Goal: Task Accomplishment & Management: Use online tool/utility

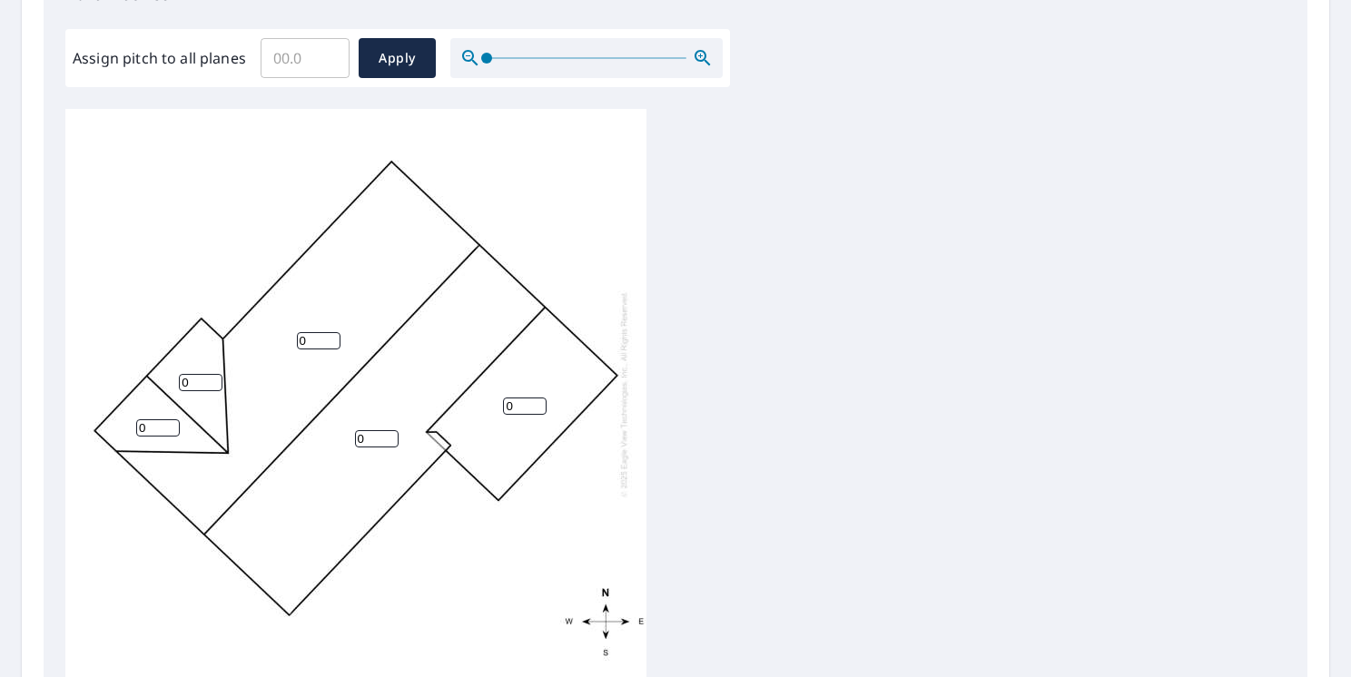
scroll to position [582, 0]
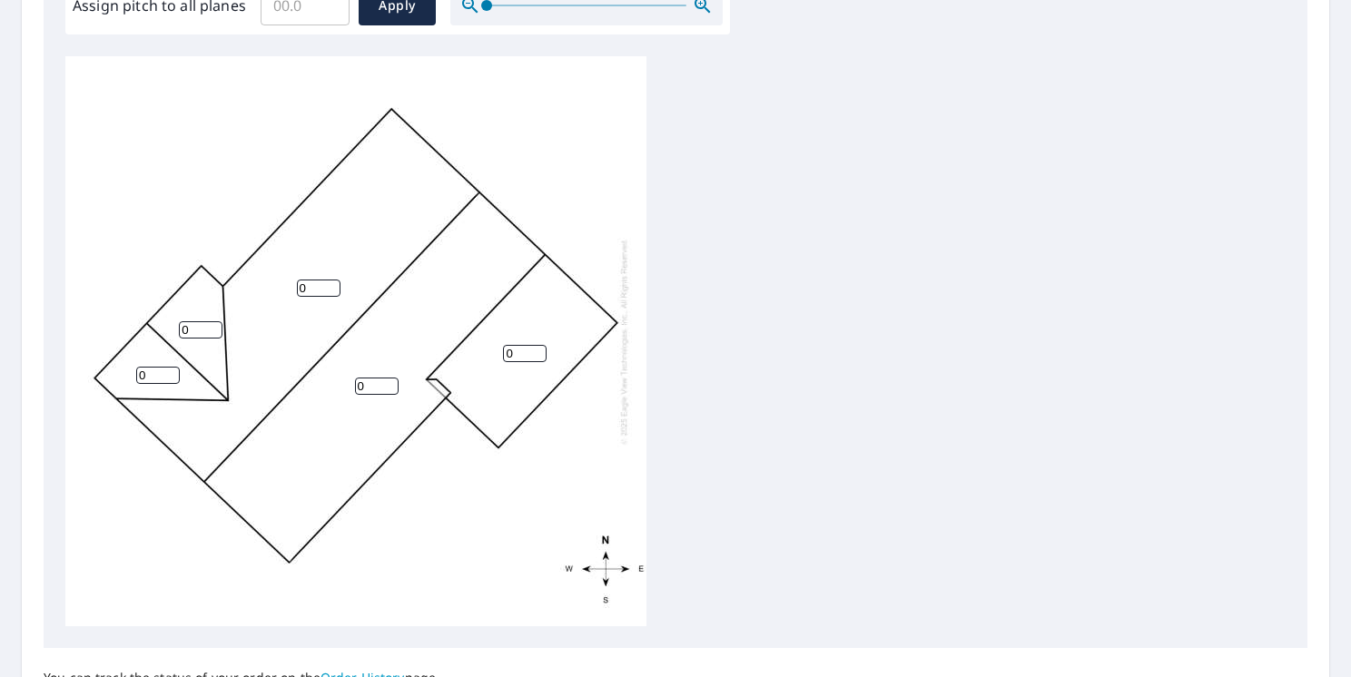
click at [194, 329] on input "0" at bounding box center [201, 329] width 44 height 17
click at [211, 326] on input "1" at bounding box center [201, 329] width 44 height 17
click at [211, 326] on input "2" at bounding box center [201, 329] width 44 height 17
click at [211, 326] on input "3" at bounding box center [201, 329] width 44 height 17
type input "4"
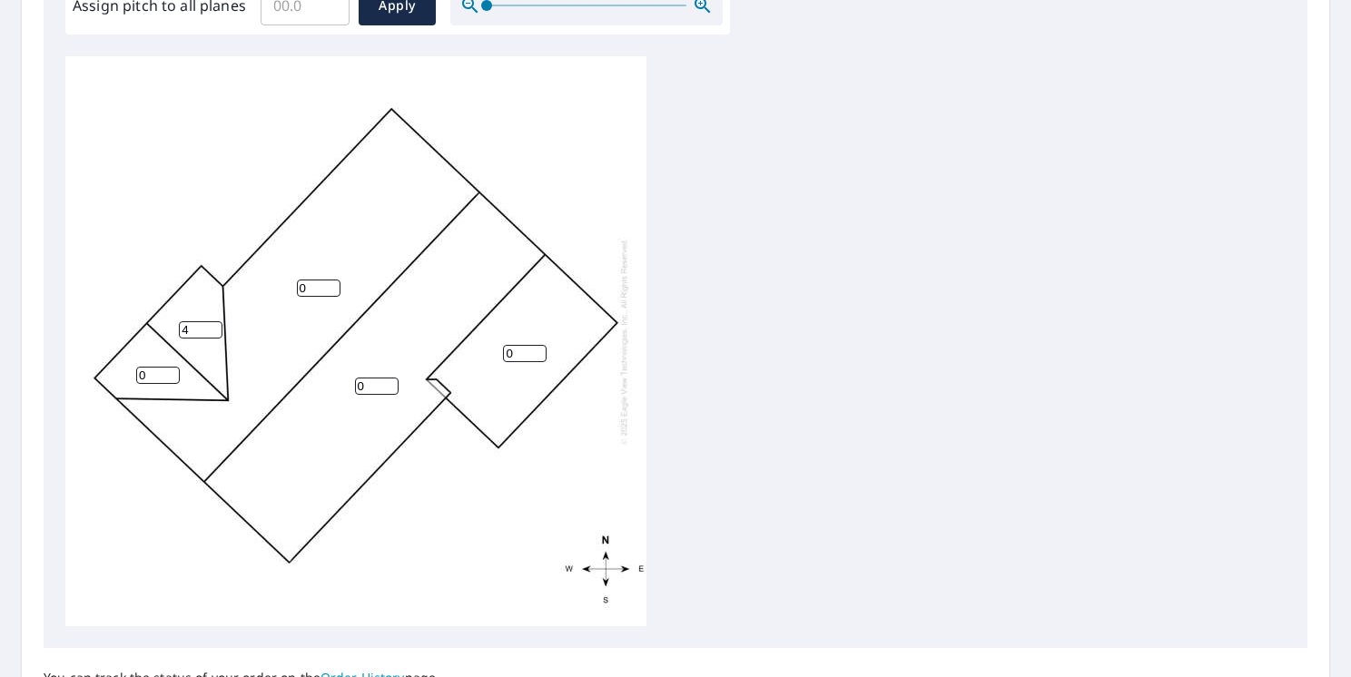
click at [211, 326] on input "4" at bounding box center [201, 329] width 44 height 17
click at [159, 372] on input "0" at bounding box center [158, 375] width 44 height 17
click at [169, 372] on input "1" at bounding box center [158, 375] width 44 height 17
click at [169, 372] on input "2" at bounding box center [158, 375] width 44 height 17
click at [169, 372] on input "3" at bounding box center [158, 375] width 44 height 17
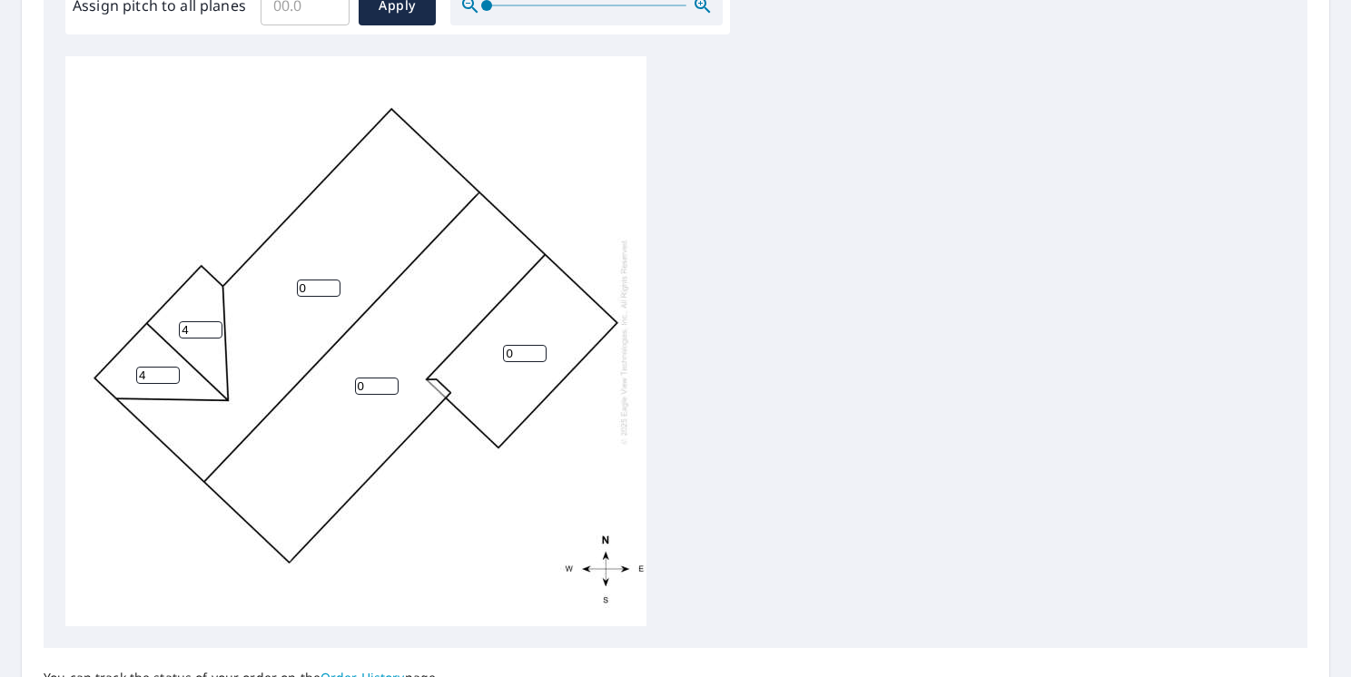
type input "4"
click at [169, 372] on input "4" at bounding box center [158, 375] width 44 height 17
drag, startPoint x: 308, startPoint y: 284, endPoint x: 330, endPoint y: 284, distance: 22.7
click at [330, 284] on input "0" at bounding box center [319, 288] width 44 height 17
click at [330, 284] on input "1" at bounding box center [319, 288] width 44 height 17
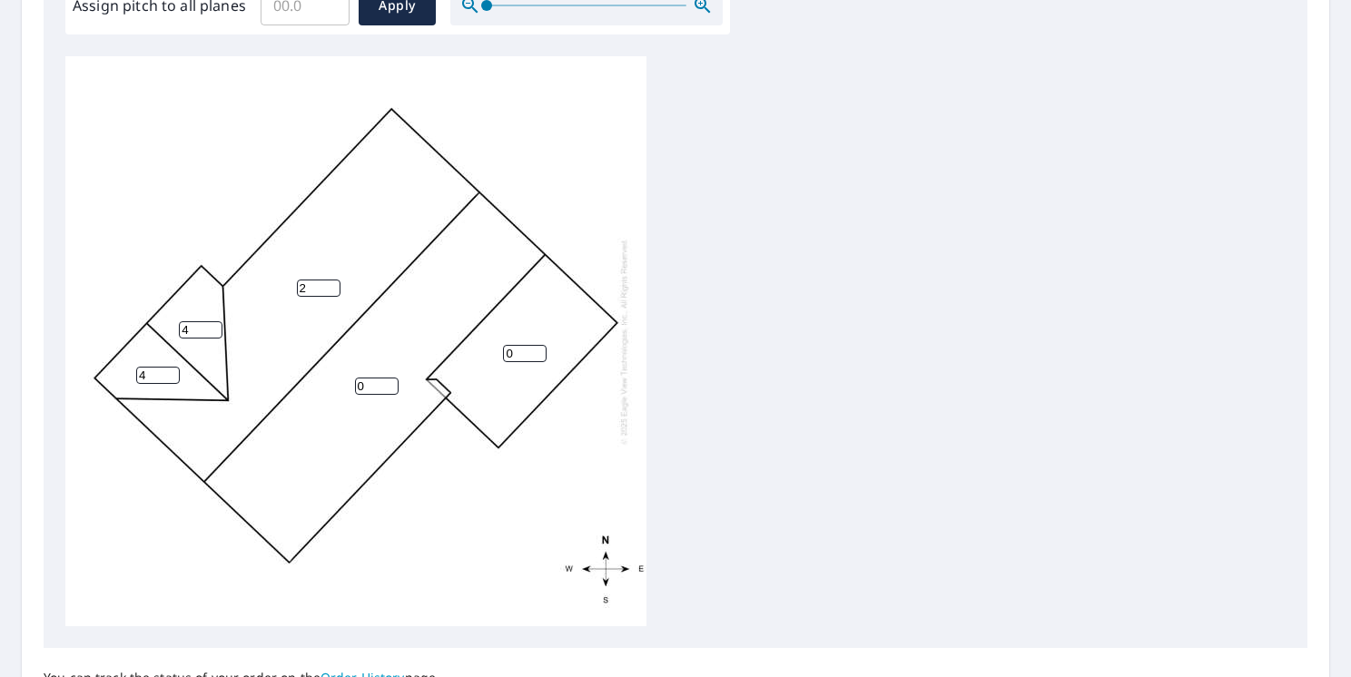
click at [330, 284] on input "2" at bounding box center [319, 288] width 44 height 17
click at [330, 284] on input "3" at bounding box center [319, 288] width 44 height 17
type input "4"
click at [330, 284] on input "4" at bounding box center [319, 288] width 44 height 17
drag, startPoint x: 370, startPoint y: 379, endPoint x: 383, endPoint y: 383, distance: 13.5
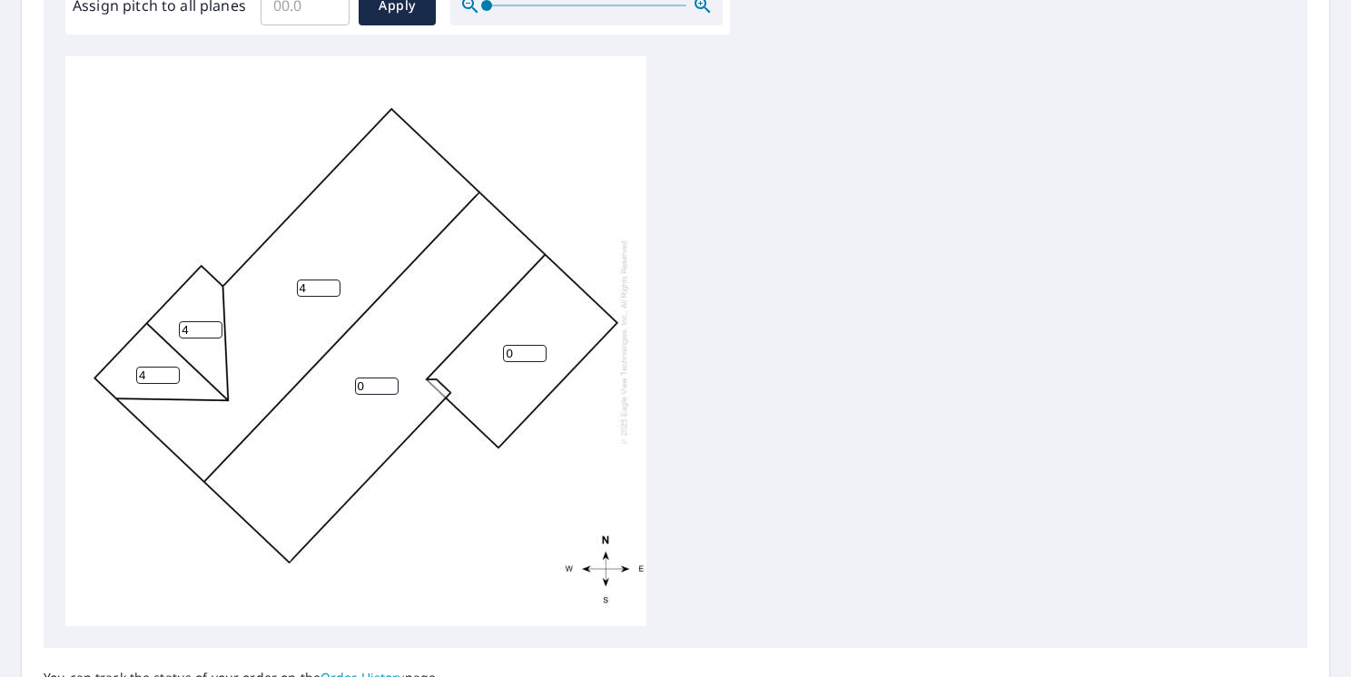
click at [383, 383] on input "0" at bounding box center [377, 386] width 44 height 17
click at [383, 383] on input "1" at bounding box center [377, 386] width 44 height 17
click at [383, 383] on input "2" at bounding box center [377, 386] width 44 height 17
click at [383, 383] on input "3" at bounding box center [377, 386] width 44 height 17
type input "4"
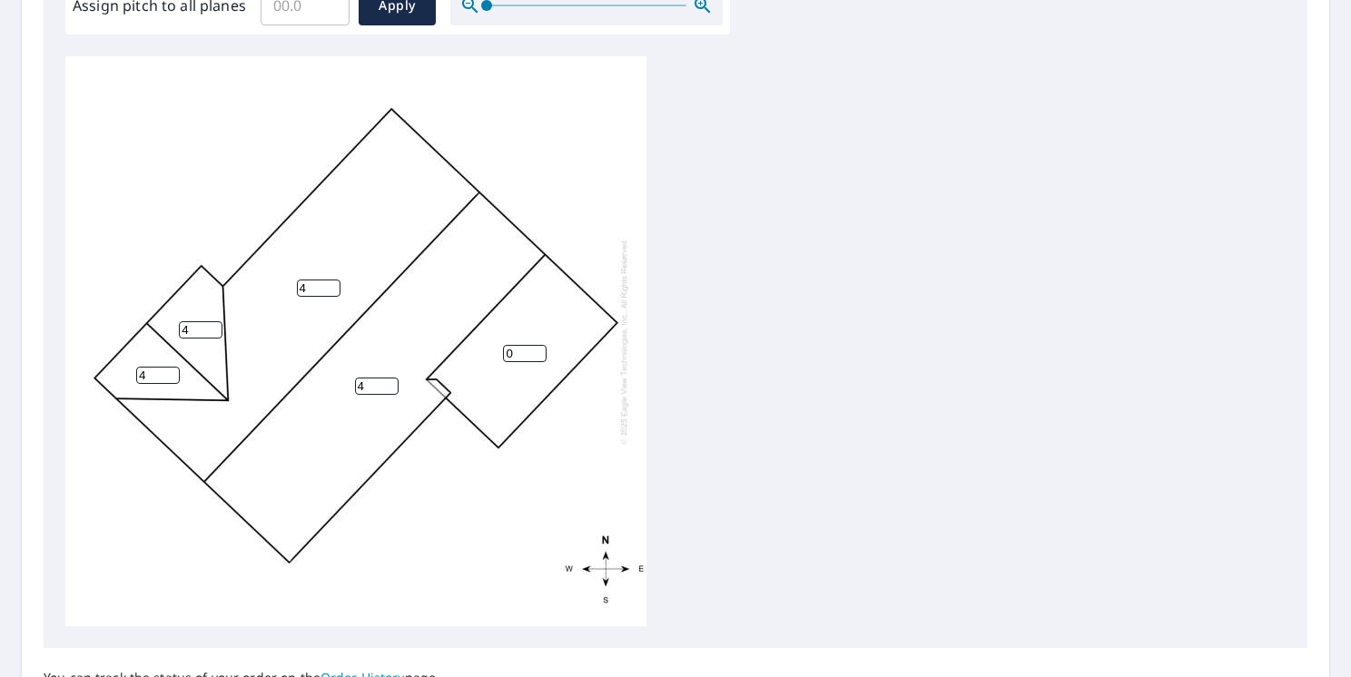
click at [383, 383] on input "4" at bounding box center [377, 386] width 44 height 17
click at [516, 355] on input "0" at bounding box center [525, 353] width 44 height 17
type input "1"
click at [517, 537] on div "4 4 1 4 4" at bounding box center [355, 341] width 581 height 570
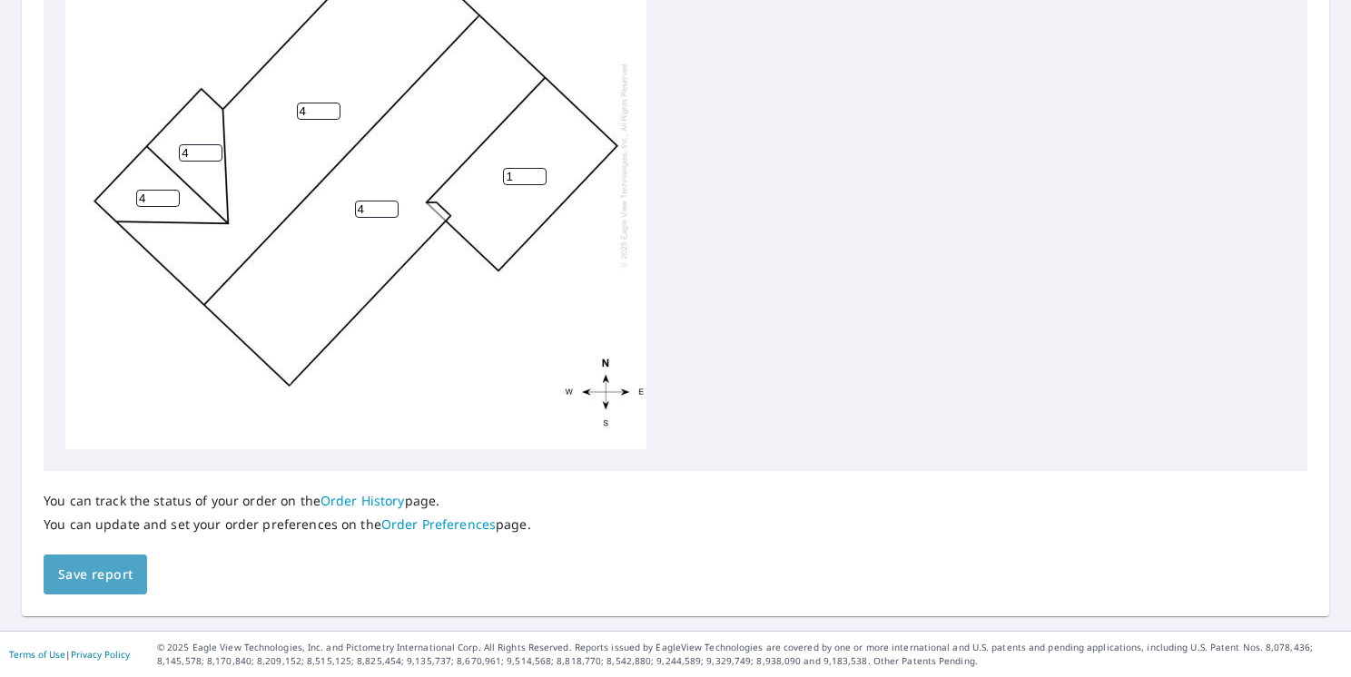
click at [132, 576] on button "Save report" at bounding box center [95, 575] width 103 height 41
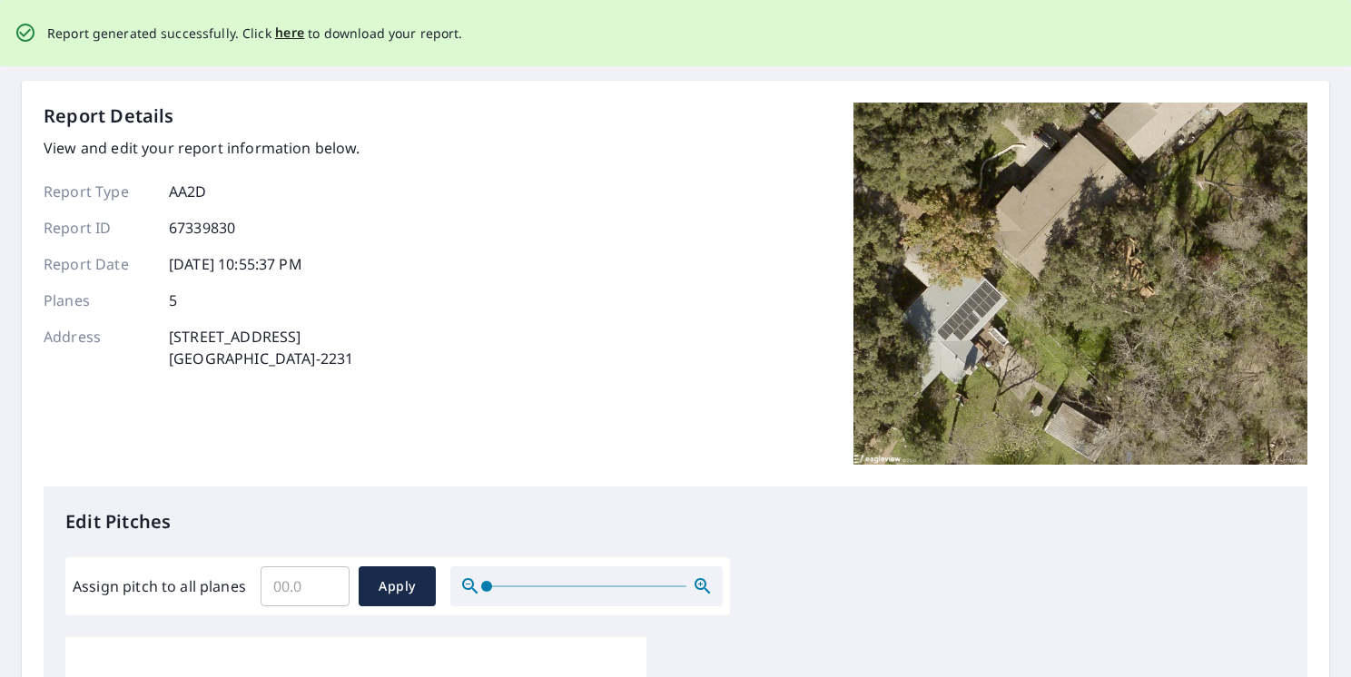
scroll to position [0, 0]
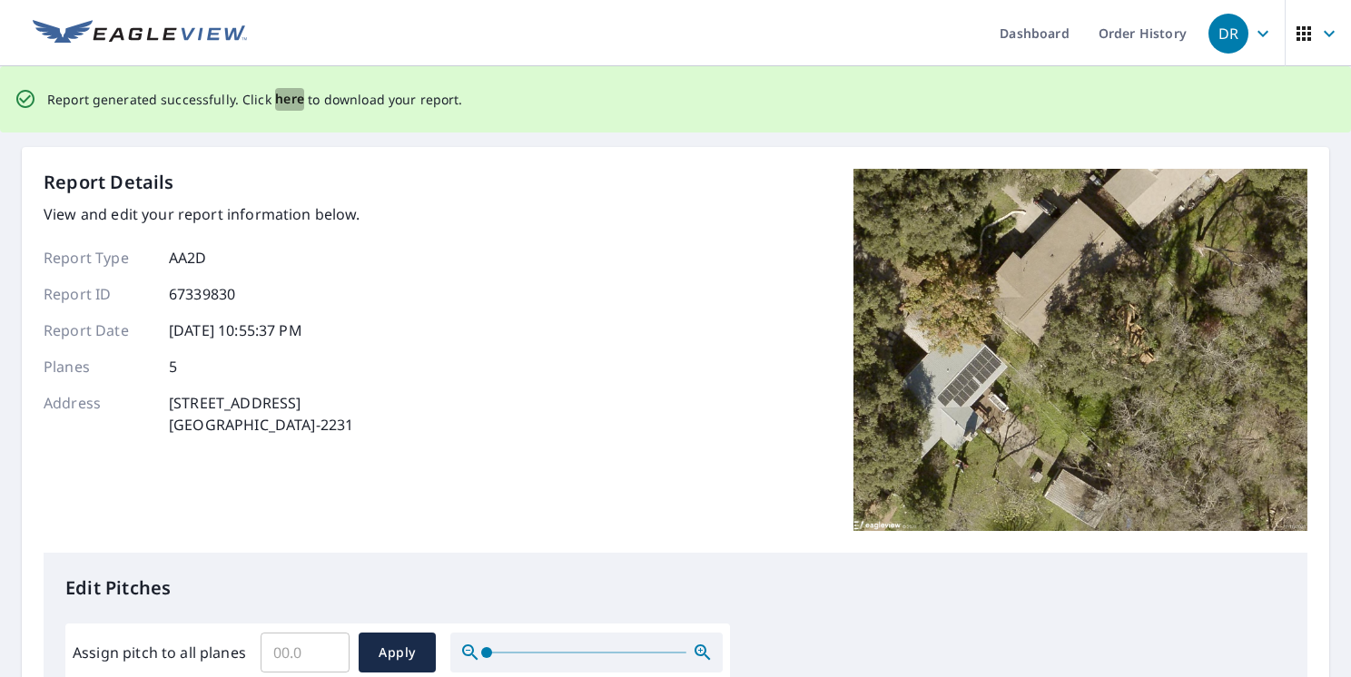
click at [280, 93] on span "here" at bounding box center [290, 99] width 30 height 23
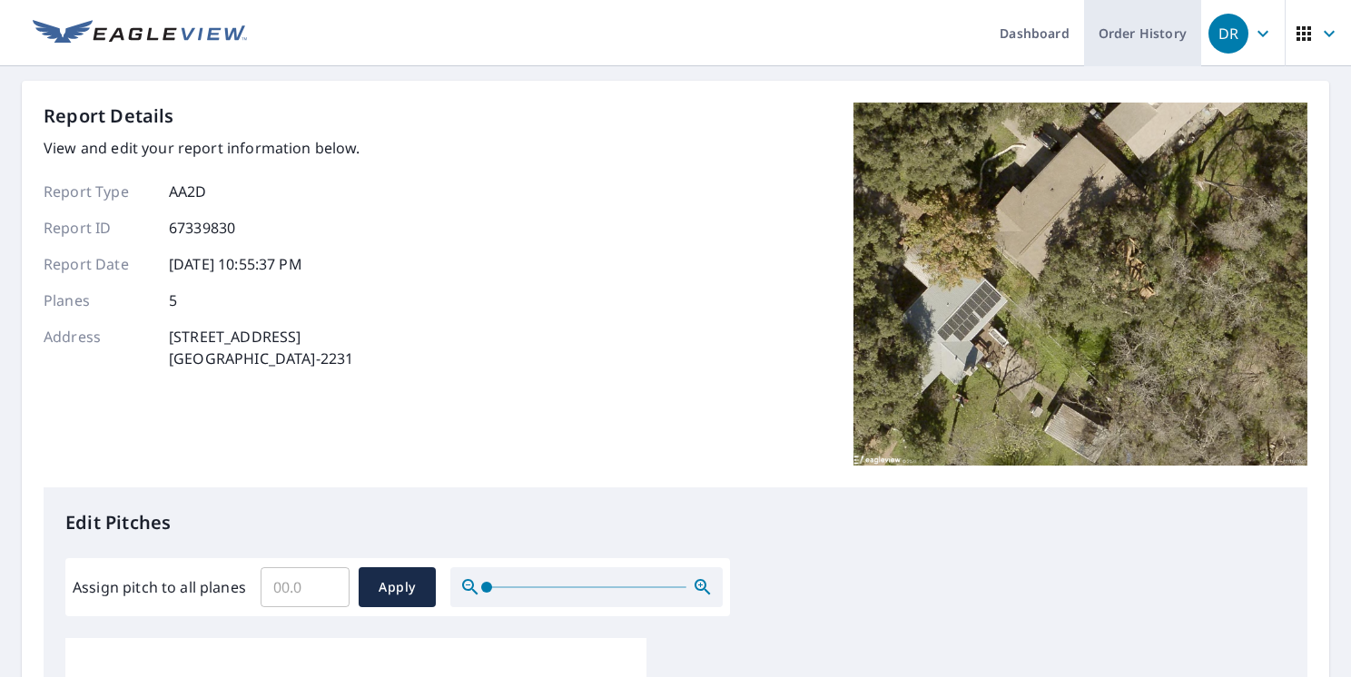
click at [1135, 36] on link "Order History" at bounding box center [1142, 33] width 117 height 66
